Goal: Task Accomplishment & Management: Manage account settings

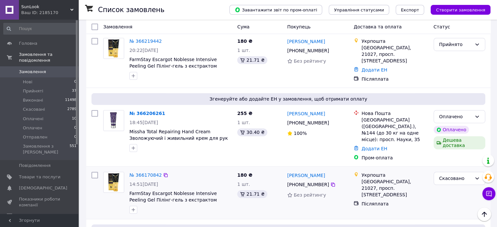
scroll to position [392, 0]
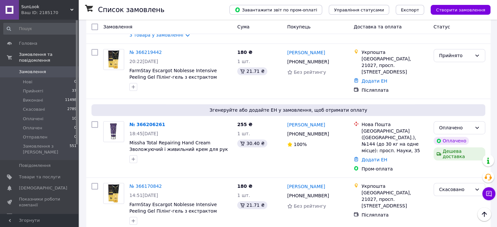
drag, startPoint x: 152, startPoint y: 81, endPoint x: 81, endPoint y: 109, distance: 75.8
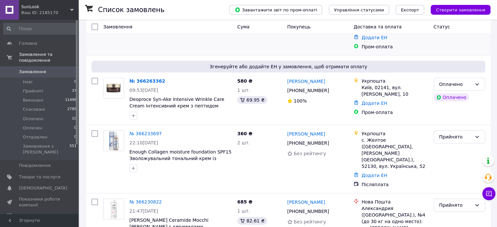
scroll to position [131, 0]
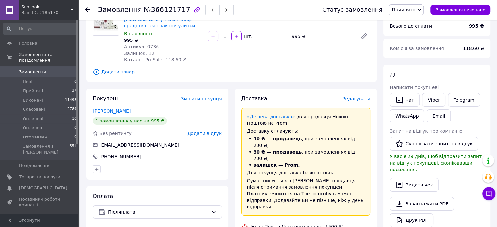
scroll to position [33, 0]
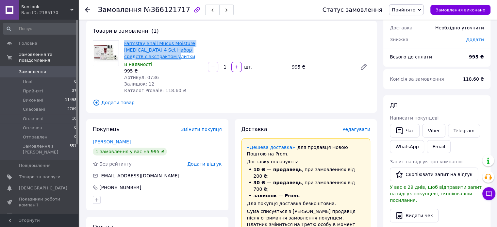
drag, startPoint x: 166, startPoint y: 58, endPoint x: 125, endPoint y: 43, distance: 44.0
click at [125, 43] on span "Farmstay Snail Mucus Moisture Skin Care 4 Set Набор средств с экстрактом улитки" at bounding box center [163, 50] width 78 height 20
copy link "Farmstay Snail Mucus Moisture Skin Care 4 Set Набор средств с экстрактом улитки"
click at [432, 128] on link "Viber" at bounding box center [433, 131] width 23 height 14
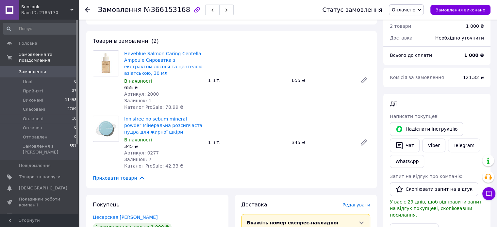
scroll to position [196, 0]
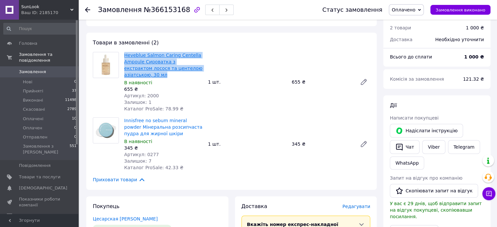
drag, startPoint x: 131, startPoint y: 76, endPoint x: 125, endPoint y: 53, distance: 23.9
click at [125, 53] on span "Heveblue Salmon Caring Centella Ampoule Сироватка з екстрактом лосося та центел…" at bounding box center [163, 65] width 78 height 26
copy link "Heveblue Salmon Caring Centella Ampoule Сироватка з екстрактом лосося та центел…"
click at [437, 146] on link "Viber" at bounding box center [433, 147] width 23 height 14
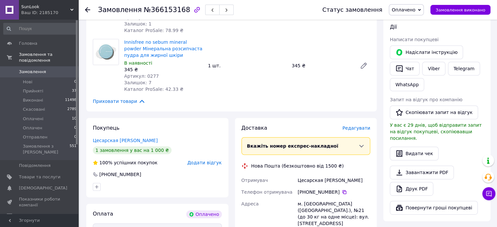
scroll to position [229, 0]
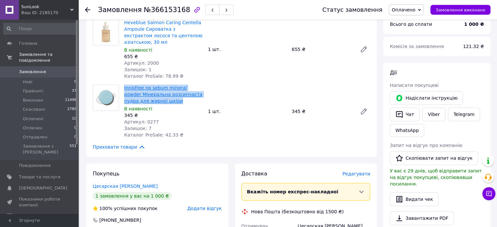
drag, startPoint x: 155, startPoint y: 99, endPoint x: 124, endPoint y: 87, distance: 33.0
click at [124, 87] on span "Innisfree no sebum mineral powder Мінеральна розсипчаста пудра для жирної шкіри" at bounding box center [163, 95] width 78 height 20
copy link "Innisfree no sebum mineral powder Мінеральна розсипчаста пудра для жирної шкіри"
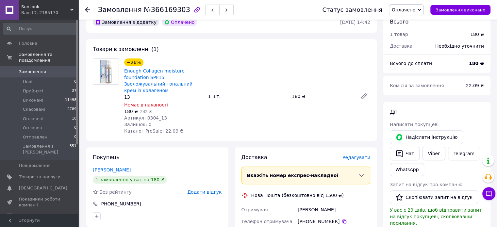
scroll to position [163, 0]
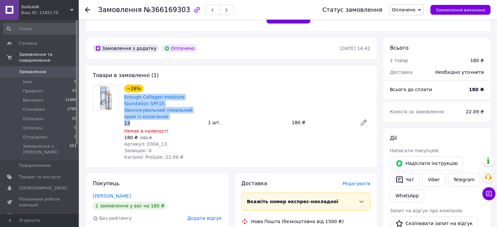
drag, startPoint x: 131, startPoint y: 115, endPoint x: 123, endPoint y: 93, distance: 23.4
click at [123, 93] on div "−26% Enough Collagen moisture foundation SPF15 Зволожувальний тональний крем із…" at bounding box center [164, 122] width 84 height 78
copy div "Enough Collagen moisture foundation SPF15 Зволожувальний тональний крем із кола…"
click at [431, 182] on link "Viber" at bounding box center [433, 180] width 23 height 14
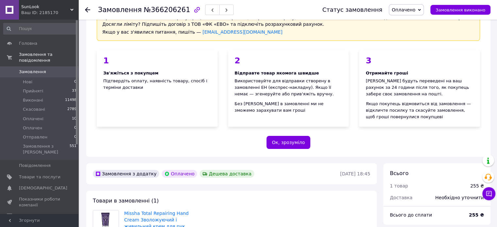
scroll to position [98, 0]
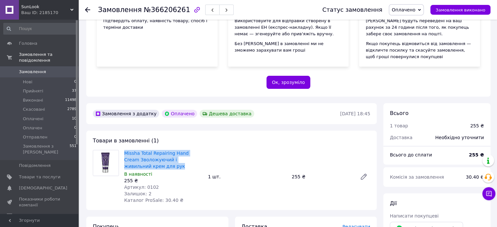
drag, startPoint x: 132, startPoint y: 167, endPoint x: 122, endPoint y: 151, distance: 18.7
click at [122, 151] on div "Missha Total Repairing Hand Cream Зволожуючий і живильний крем для рук В наявно…" at bounding box center [164, 177] width 84 height 56
copy link "Missha Total Repairing Hand Cream Зволожуючий і живильний крем для рук"
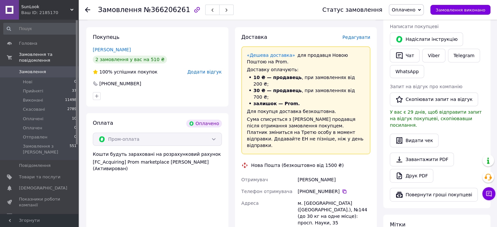
scroll to position [294, 0]
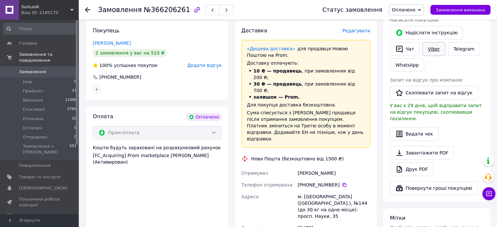
click at [429, 48] on link "Viber" at bounding box center [433, 49] width 23 height 14
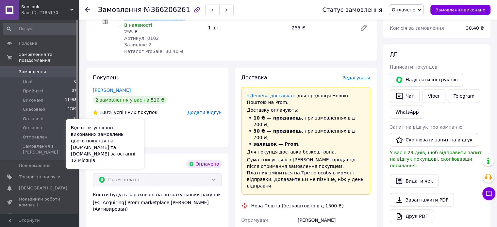
scroll to position [163, 0]
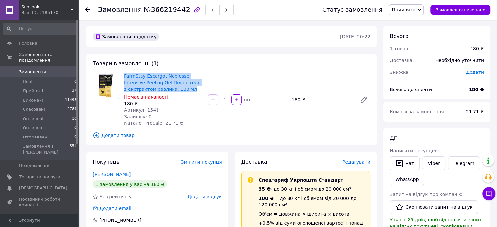
drag, startPoint x: 161, startPoint y: 87, endPoint x: 124, endPoint y: 75, distance: 39.4
click at [124, 75] on div "FarmStay Escargot Noblesse Intensive Peeling Gel Пілінг-гель з екстрактом равли…" at bounding box center [164, 100] width 84 height 56
copy link "FarmStay Escargot Noblesse Intensive Peeling Gel Пілінг-гель з екстрактом равли…"
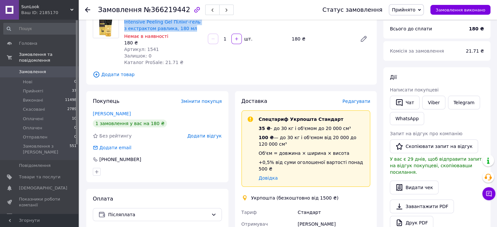
scroll to position [33, 0]
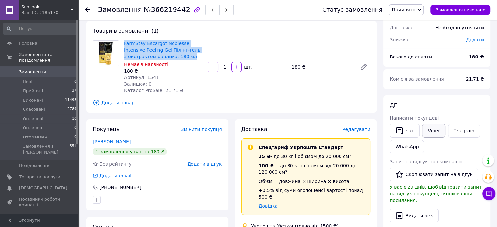
click at [439, 134] on link "Viber" at bounding box center [433, 131] width 23 height 14
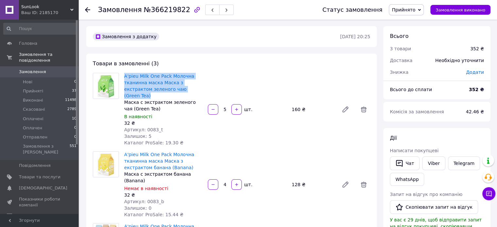
drag, startPoint x: 182, startPoint y: 87, endPoint x: 120, endPoint y: 76, distance: 63.9
click at [120, 76] on div "A'pieu Milk One Pack Молочна тканинна маска Маска з екстрактом зеленого чаю (Gr…" at bounding box center [231, 109] width 283 height 73
copy div "A'pieu Milk One Pack Молочна тканинна маска Маска з екстрактом зеленого чаю (Gr…"
click at [432, 164] on link "Viber" at bounding box center [433, 164] width 23 height 14
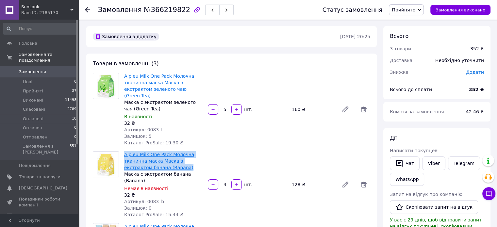
drag, startPoint x: 159, startPoint y: 161, endPoint x: 125, endPoint y: 147, distance: 36.7
click at [125, 151] on span "A'pieu Milk One Pack Молочна тканинна маска Маска з екстрактом банана (Banana)" at bounding box center [163, 161] width 78 height 20
copy link "A'pieu Milk One Pack Молочна тканинна маска Маска з екстрактом банана (Banana)"
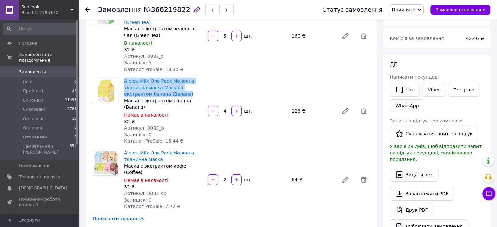
scroll to position [98, 0]
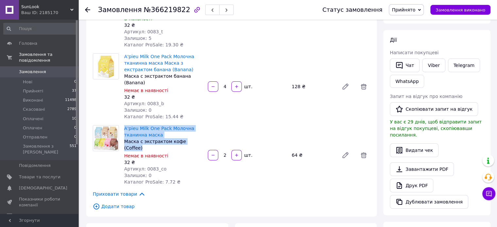
drag, startPoint x: 196, startPoint y: 128, endPoint x: 124, endPoint y: 116, distance: 72.9
click at [124, 124] on div "A'pieu Milk One Pack Молочна тканинна маска Маска с экстрактом кофе (Coffee) Не…" at bounding box center [164, 155] width 84 height 63
copy div "A'pieu Milk One Pack Молочна тканинна маска Маска с экстрактом кофе (Coffee)"
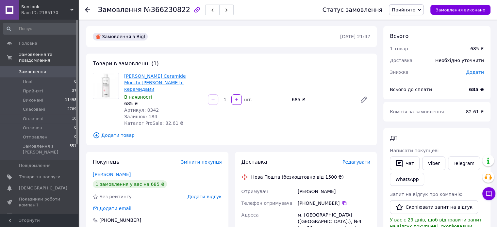
drag, startPoint x: 183, startPoint y: 82, endPoint x: 125, endPoint y: 77, distance: 58.8
click at [125, 77] on span "[PERSON_NAME] Ceramide Mocchi [PERSON_NAME] с керамидами" at bounding box center [163, 83] width 78 height 20
copy link "[PERSON_NAME] Ceramide Mocchi [PERSON_NAME] с керамидами"
click at [437, 164] on link "Viber" at bounding box center [433, 164] width 23 height 14
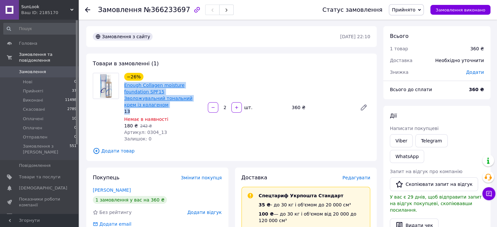
drag, startPoint x: 132, startPoint y: 105, endPoint x: 125, endPoint y: 87, distance: 20.1
click at [125, 87] on div "−26% Enough Collagen moisture foundation SPF15 Зволожувальний тональний крем із…" at bounding box center [163, 94] width 78 height 42
copy div "Enough Collagen moisture foundation SPF15 Зволожувальний тональний крем із кола…"
click at [403, 139] on link "Viber" at bounding box center [401, 140] width 23 height 13
click at [434, 140] on link "Telegram" at bounding box center [431, 140] width 32 height 13
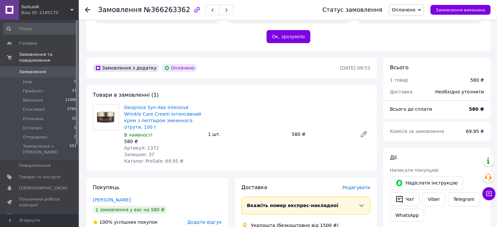
scroll to position [131, 0]
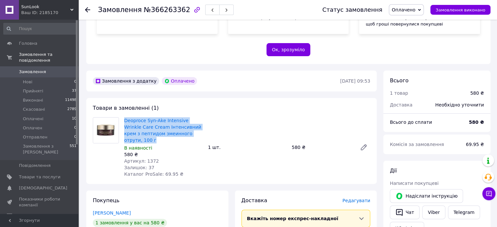
drag, startPoint x: 199, startPoint y: 133, endPoint x: 124, endPoint y: 122, distance: 75.7
click at [124, 122] on div "Deoproce Syn-Ake Intensive Wrinkle Care Cream Інтенсивний крем з пептидом змеин…" at bounding box center [164, 147] width 84 height 63
copy link "Deoproce Syn-Ake Intensive Wrinkle Care Cream Інтенсивний крем з пептидом змеин…"
click at [429, 212] on link "Viber" at bounding box center [433, 213] width 23 height 14
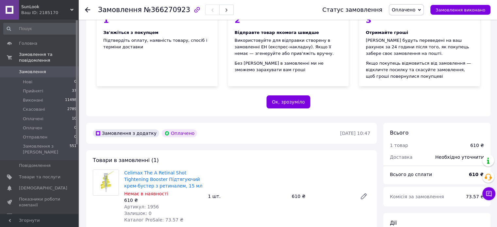
scroll to position [131, 0]
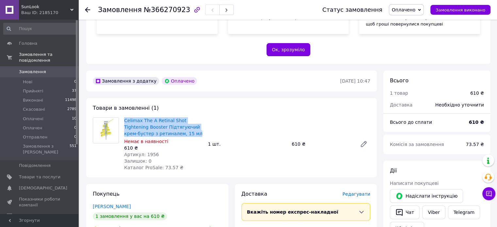
drag, startPoint x: 163, startPoint y: 135, endPoint x: 123, endPoint y: 119, distance: 43.8
click at [123, 119] on div "Celimax The A Retinal Shot Tightening Booster Підтягуючий крем-бустер з ретинал…" at bounding box center [164, 144] width 84 height 56
copy link "Celimax The A Retinal Shot Tightening Booster Підтягуючий крем-бустер з ретинал…"
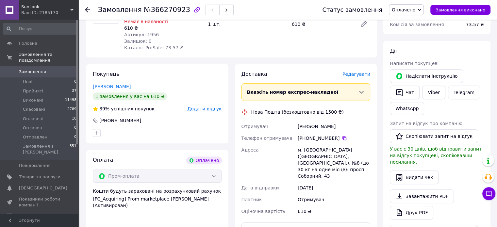
scroll to position [196, 0]
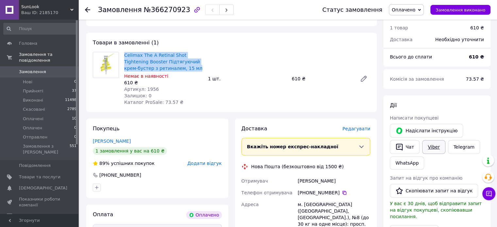
click at [431, 141] on link "Viber" at bounding box center [433, 147] width 23 height 14
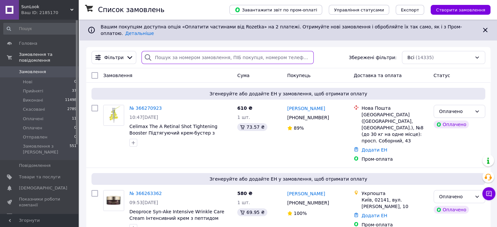
click at [167, 54] on input "search" at bounding box center [228, 57] width 172 height 13
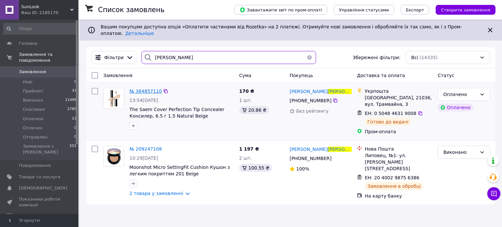
type input "сичук"
drag, startPoint x: 166, startPoint y: 56, endPoint x: 141, endPoint y: 57, distance: 25.8
click at [142, 57] on div "сичук" at bounding box center [229, 57] width 174 height 13
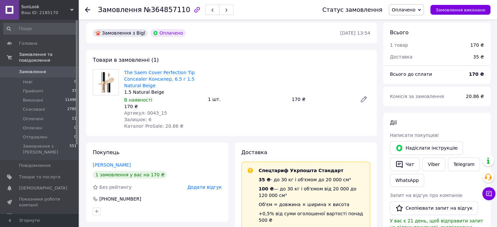
scroll to position [229, 0]
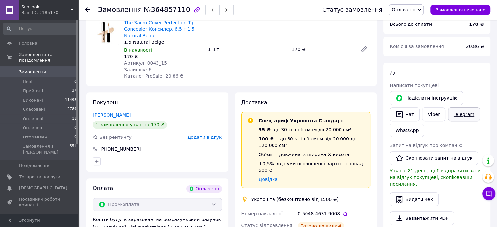
click at [460, 113] on link "Telegram" at bounding box center [464, 115] width 32 height 14
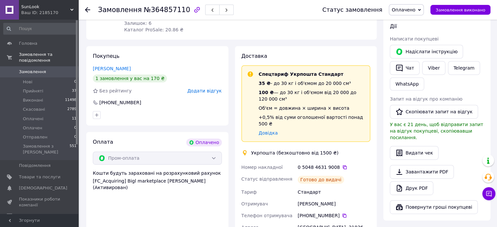
scroll to position [262, 0]
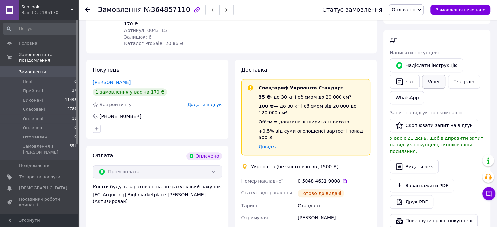
click at [435, 84] on link "Viber" at bounding box center [433, 82] width 23 height 14
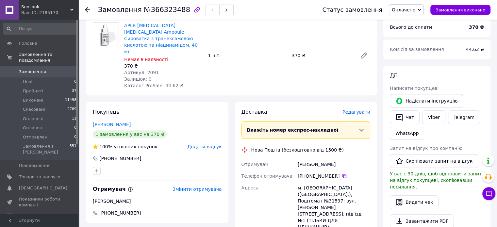
scroll to position [163, 0]
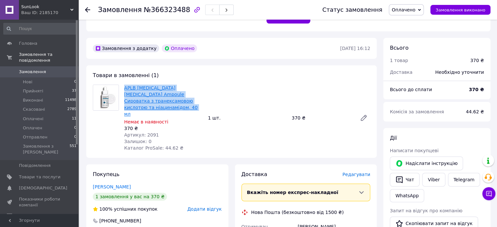
drag, startPoint x: 169, startPoint y: 108, endPoint x: 125, endPoint y: 85, distance: 49.1
click at [125, 85] on span "APLB [MEDICAL_DATA] [MEDICAL_DATA] Ampoule Сироватка з транексамовою кислотою т…" at bounding box center [163, 101] width 78 height 33
copy link "APLB [MEDICAL_DATA] [MEDICAL_DATA] Ampoule Сироватка з транексамовою кислотою т…"
click at [432, 180] on link "Viber" at bounding box center [433, 180] width 23 height 14
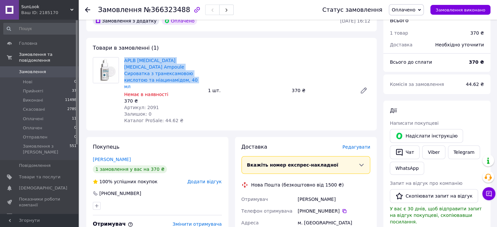
scroll to position [262, 0]
